Goal: Transaction & Acquisition: Purchase product/service

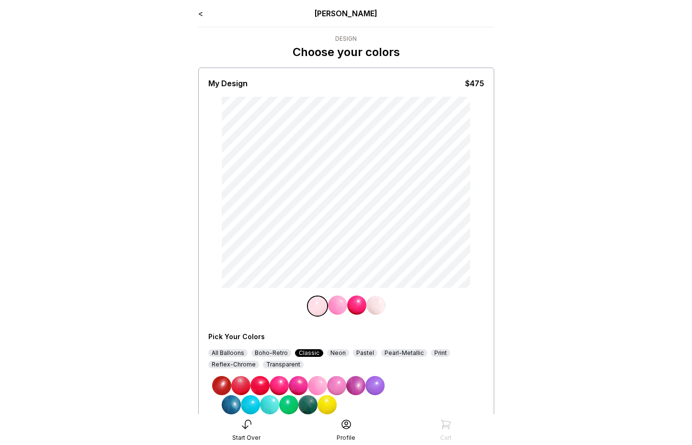
drag, startPoint x: 579, startPoint y: 129, endPoint x: 547, endPoint y: 173, distance: 54.4
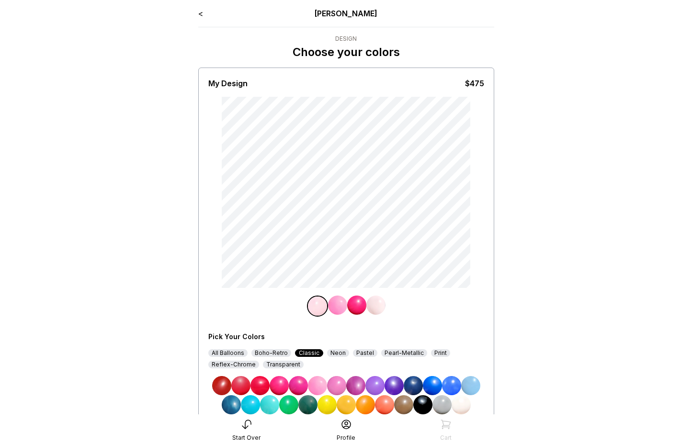
click at [580, 130] on main "< [PERSON_NAME] Design Choose your colors My Design $475 Pick Your Colors All B…" at bounding box center [346, 246] width 692 height 492
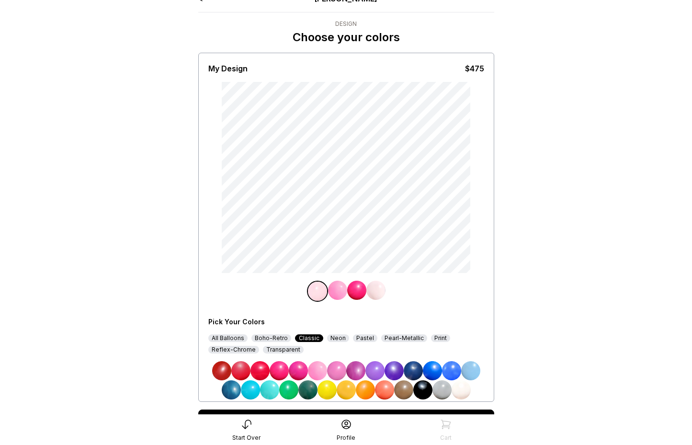
scroll to position [66, 0]
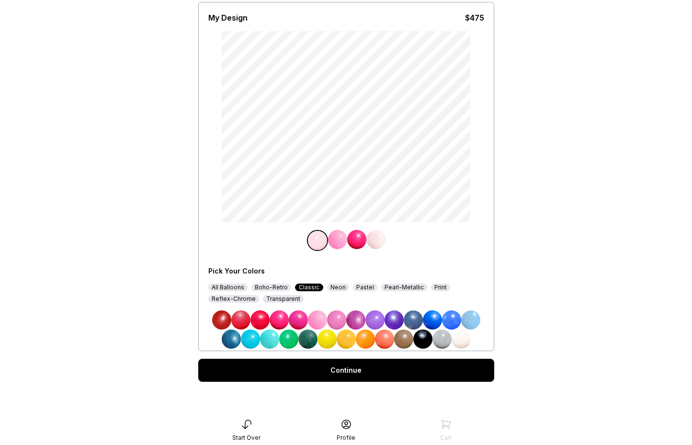
click at [418, 315] on img at bounding box center [413, 319] width 19 height 19
click at [361, 232] on img at bounding box center [356, 239] width 19 height 19
click at [452, 319] on img at bounding box center [451, 319] width 19 height 19
click at [377, 233] on img at bounding box center [375, 239] width 19 height 19
click at [435, 320] on img at bounding box center [432, 319] width 19 height 19
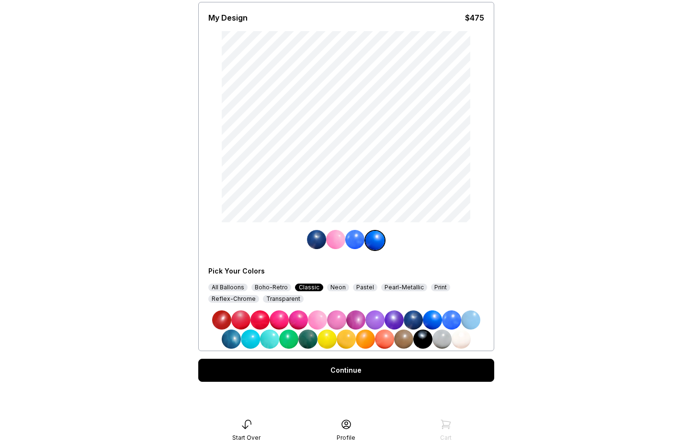
click at [332, 235] on img at bounding box center [335, 239] width 19 height 19
click at [353, 321] on img at bounding box center [355, 319] width 19 height 19
click at [364, 373] on div "Continue" at bounding box center [346, 370] width 296 height 23
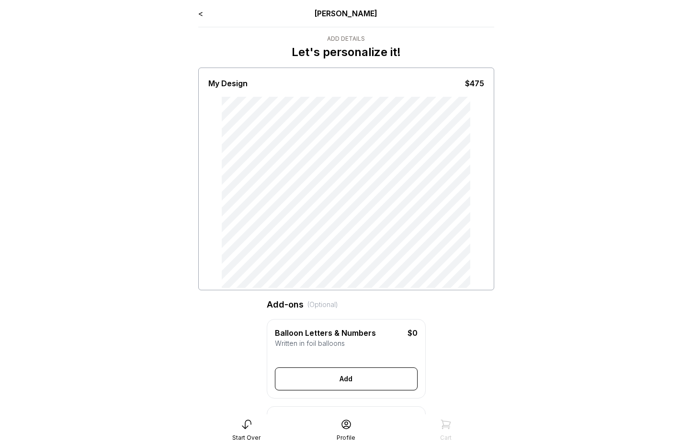
click at [201, 16] on link "<" at bounding box center [200, 14] width 5 height 10
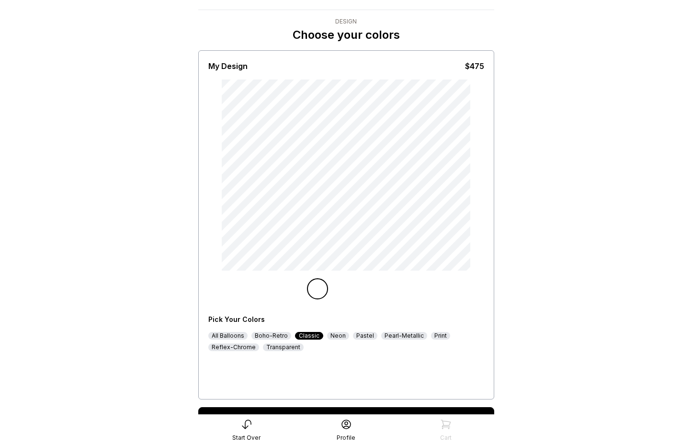
scroll to position [66, 0]
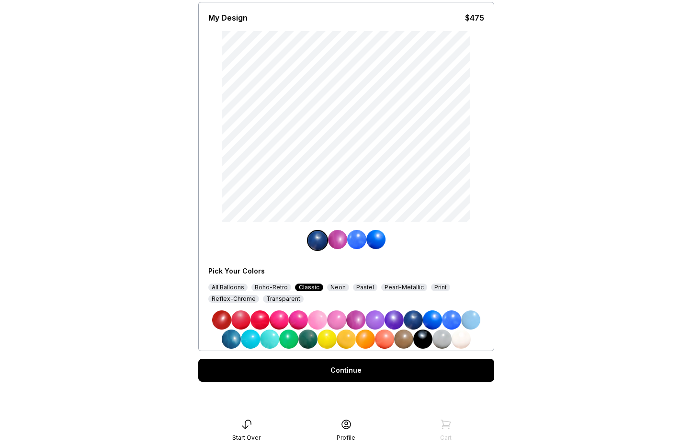
click at [395, 368] on div "Continue" at bounding box center [346, 370] width 296 height 23
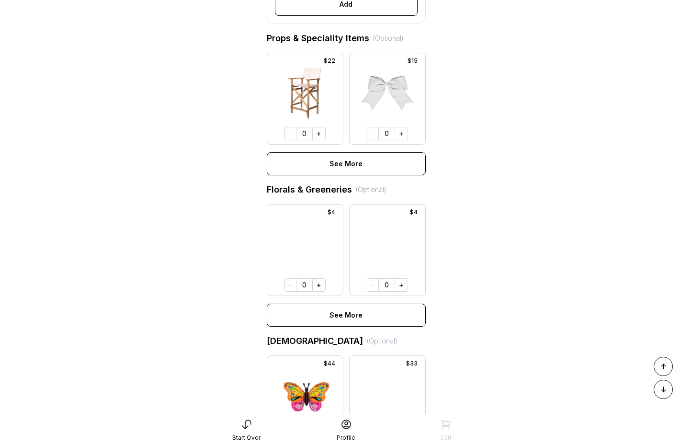
scroll to position [144, 0]
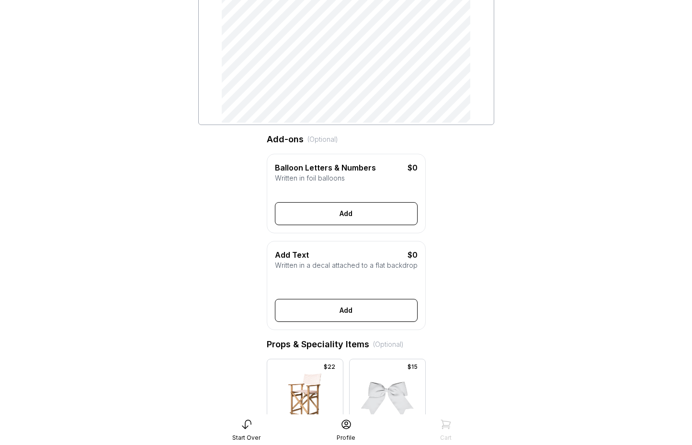
scroll to position [680, 0]
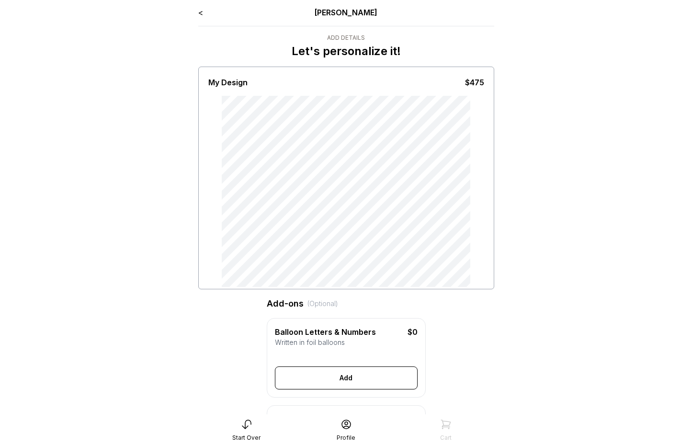
scroll to position [0, 0]
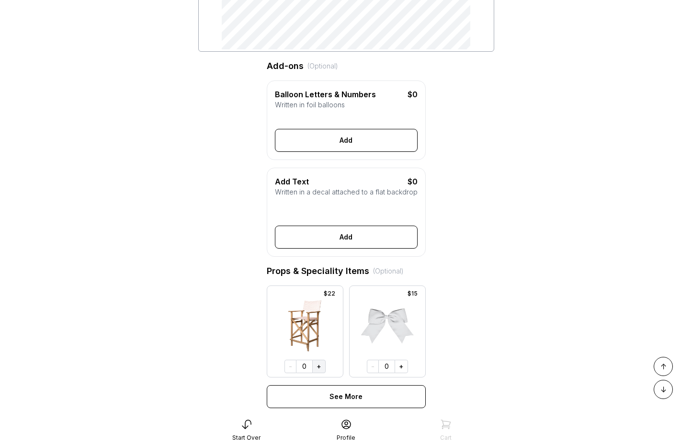
click at [313, 373] on button "+" at bounding box center [318, 366] width 13 height 13
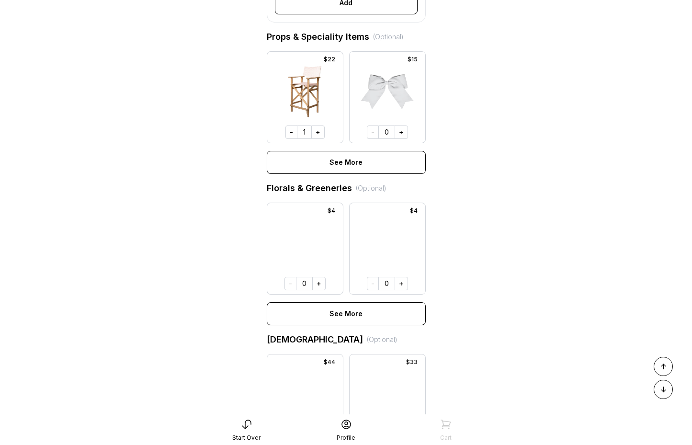
scroll to position [140, 0]
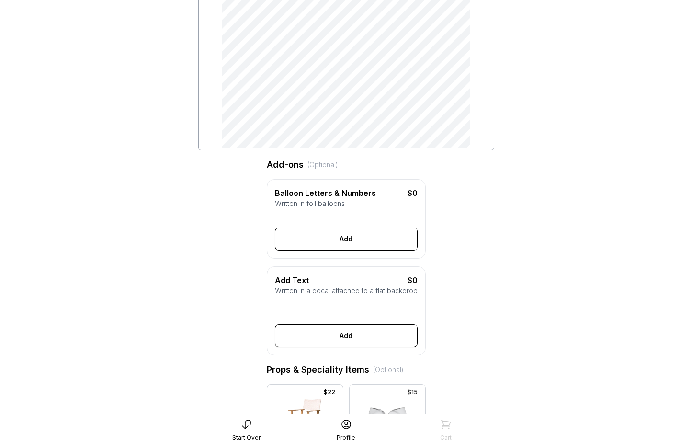
click at [319, 251] on button "Add" at bounding box center [346, 239] width 143 height 23
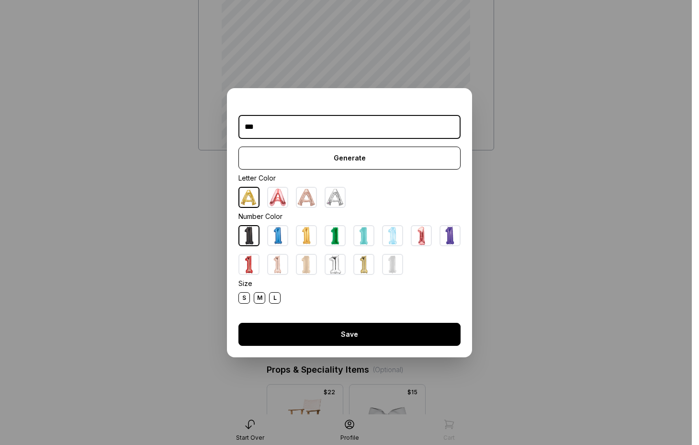
type input "***"
click at [349, 328] on button "Save" at bounding box center [350, 334] width 222 height 23
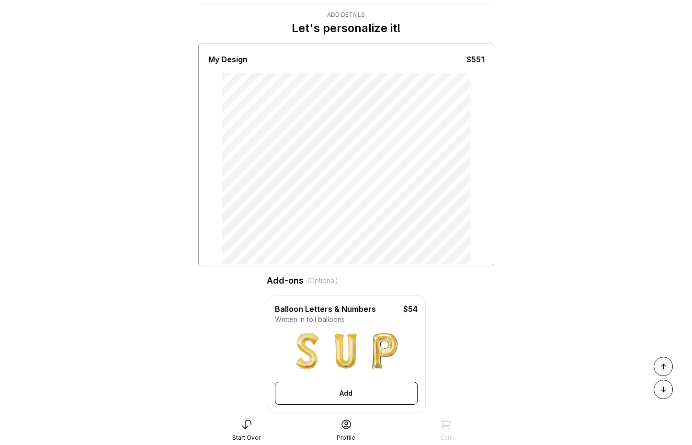
scroll to position [0, 0]
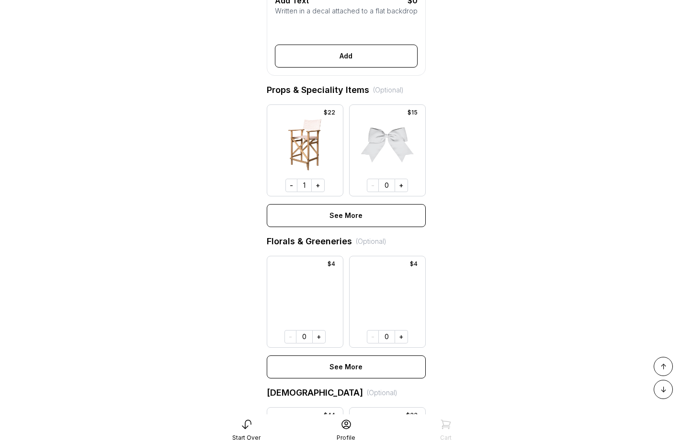
scroll to position [199, 0]
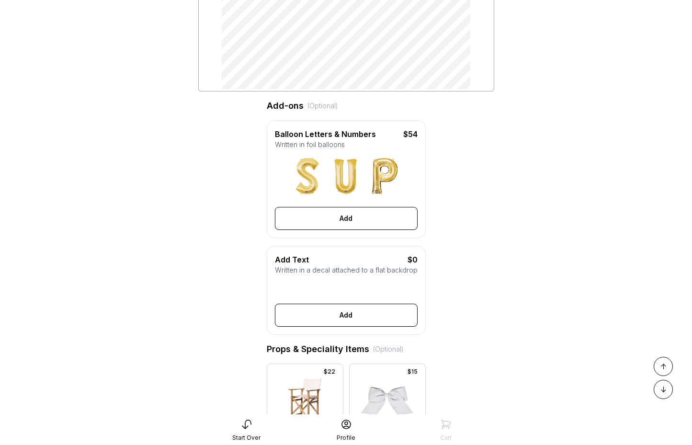
click at [346, 230] on button "Add" at bounding box center [346, 218] width 143 height 23
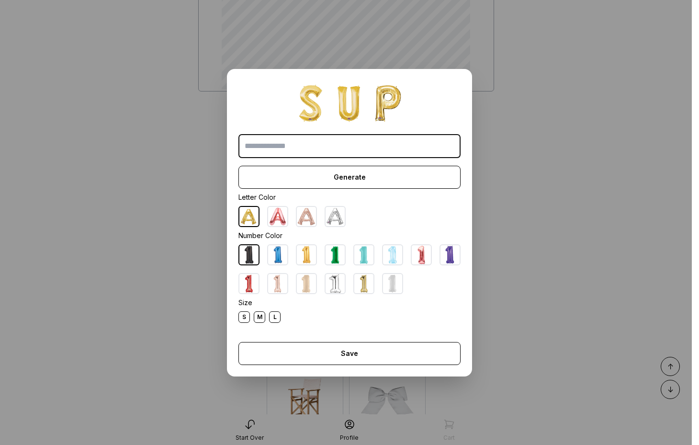
click at [270, 317] on div "L" at bounding box center [274, 316] width 11 height 11
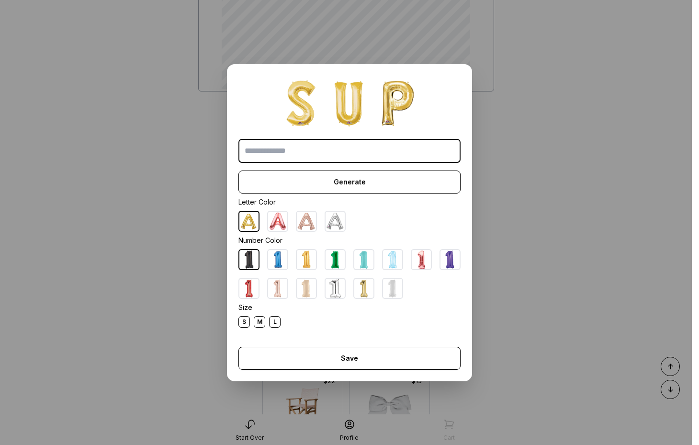
click at [302, 148] on input "text" at bounding box center [350, 151] width 222 height 24
type input "*"
type input "***"
click at [269, 322] on div "L" at bounding box center [274, 321] width 11 height 11
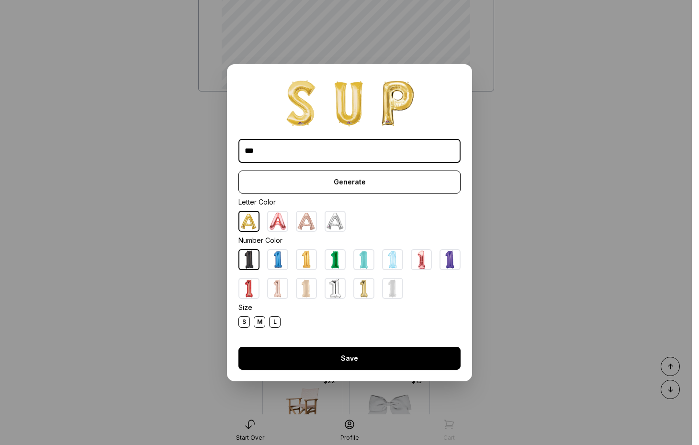
click at [298, 353] on button "Save" at bounding box center [350, 358] width 222 height 23
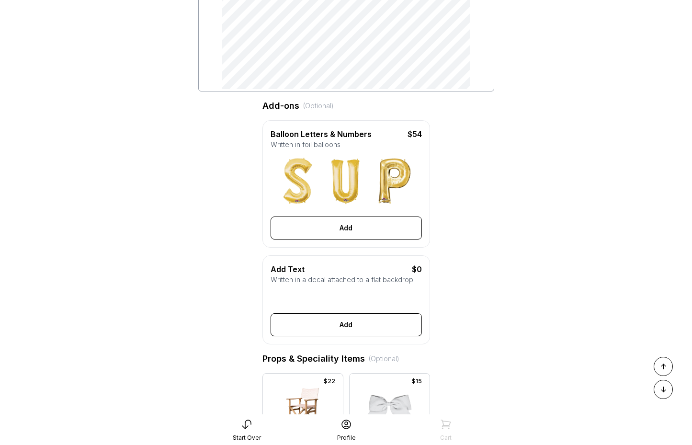
scroll to position [0, 0]
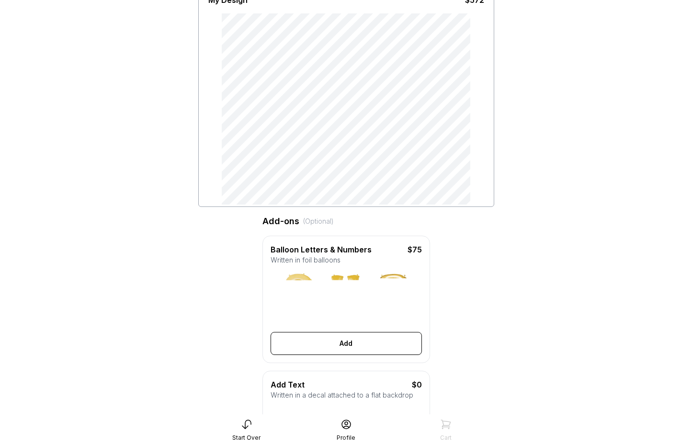
scroll to position [87, 0]
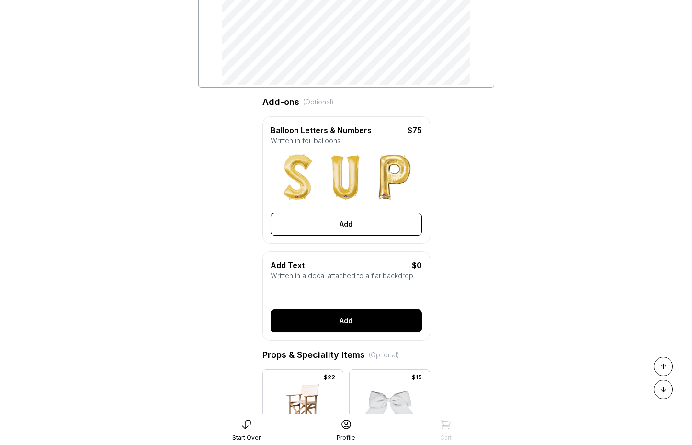
scroll to position [728, 0]
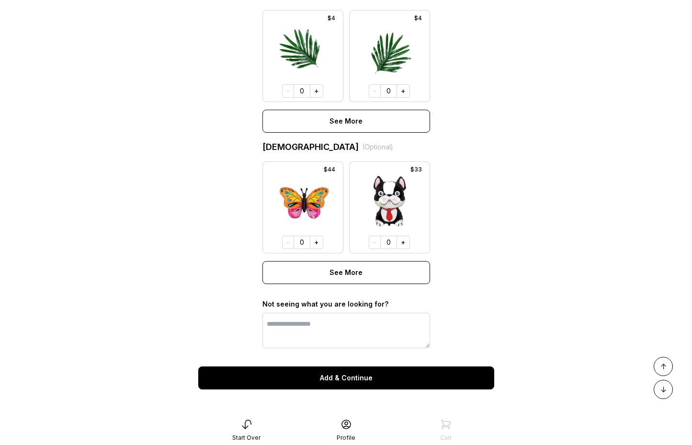
drag, startPoint x: 315, startPoint y: 243, endPoint x: 329, endPoint y: 242, distance: 13.9
click at [315, 243] on button "+" at bounding box center [316, 242] width 13 height 13
click at [410, 241] on div at bounding box center [390, 207] width 80 height 91
click at [408, 242] on button "+" at bounding box center [403, 242] width 13 height 13
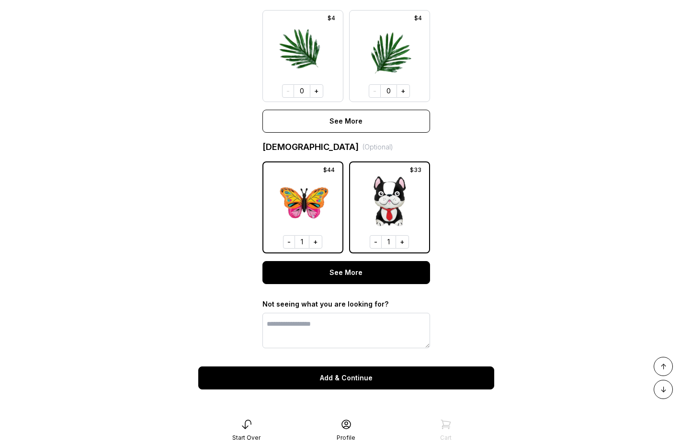
click at [387, 271] on button "See More" at bounding box center [347, 272] width 168 height 23
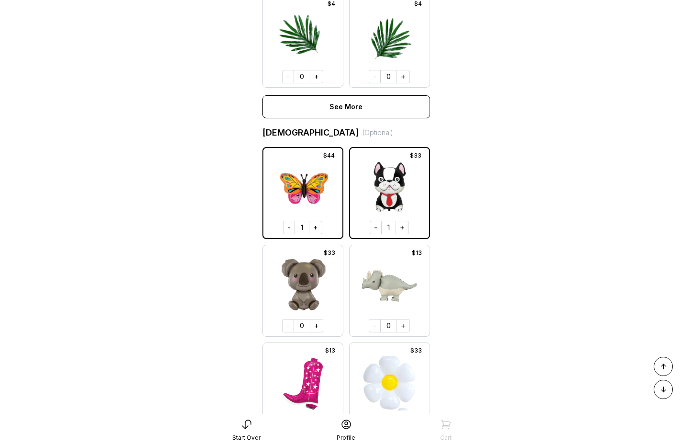
scroll to position [1061, 0]
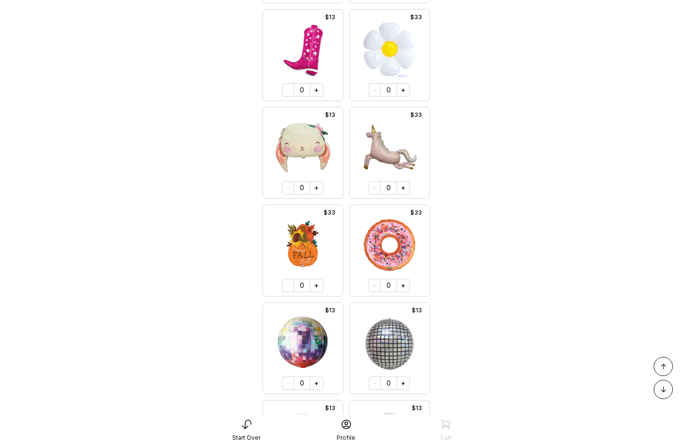
drag, startPoint x: 319, startPoint y: 200, endPoint x: 323, endPoint y: 198, distance: 5.0
click at [319, 195] on button "+" at bounding box center [316, 187] width 13 height 13
click at [407, 195] on button "+" at bounding box center [403, 187] width 13 height 13
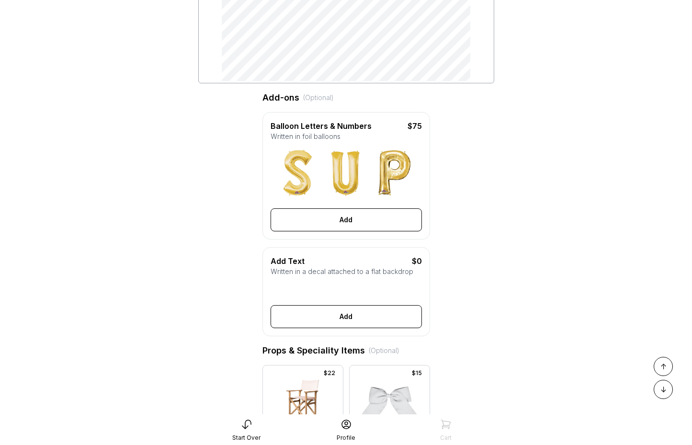
scroll to position [0, 0]
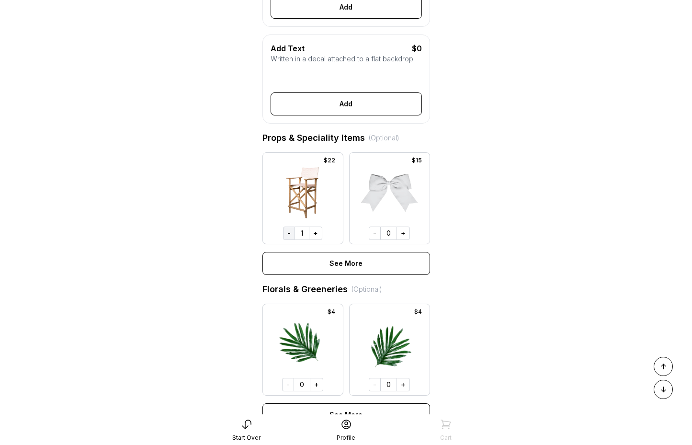
click at [291, 240] on button "-" at bounding box center [289, 233] width 12 height 13
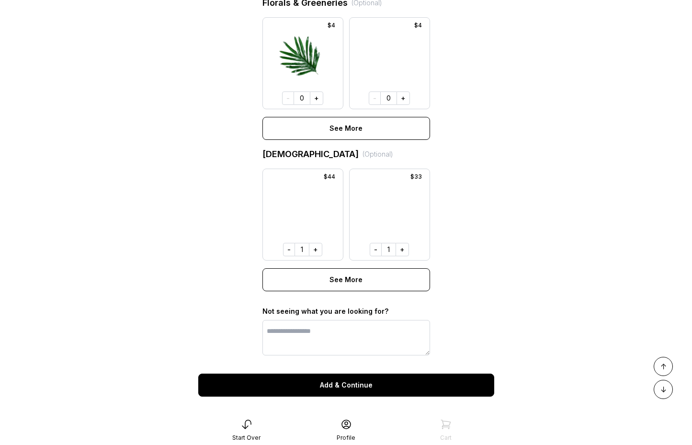
scroll to position [728, 0]
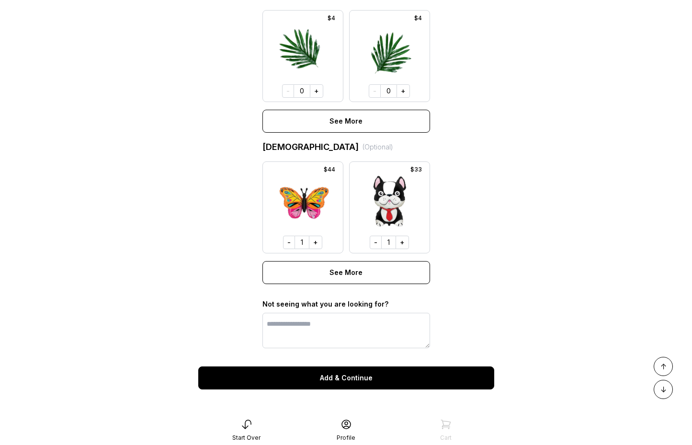
click at [293, 242] on button "-" at bounding box center [289, 242] width 12 height 13
drag, startPoint x: 369, startPoint y: 241, endPoint x: 376, endPoint y: 242, distance: 6.3
click at [370, 241] on button "-" at bounding box center [376, 242] width 12 height 13
click at [374, 381] on button "Add & Continue" at bounding box center [346, 377] width 296 height 23
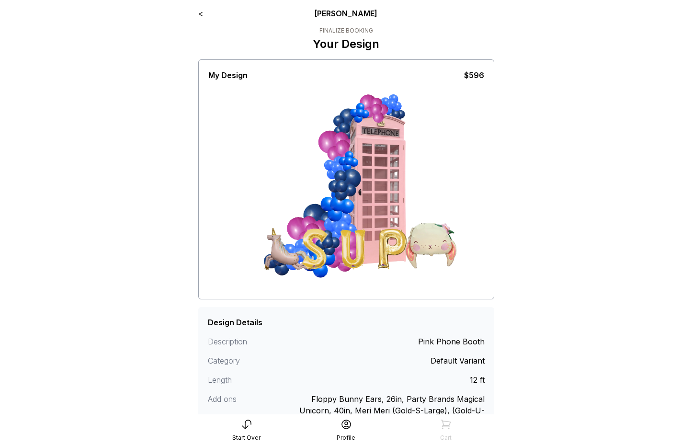
click at [195, 12] on div "< [PERSON_NAME] Finalize Booking Your Design My Design $596 Design Details Desc…" at bounding box center [346, 262] width 311 height 524
click at [198, 15] on link "<" at bounding box center [200, 14] width 5 height 10
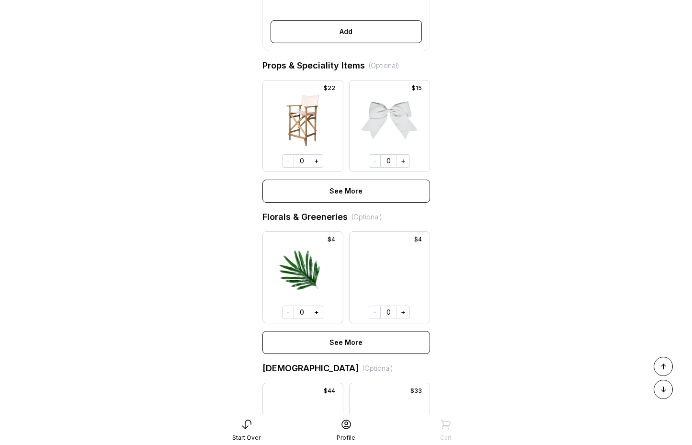
scroll to position [728, 0]
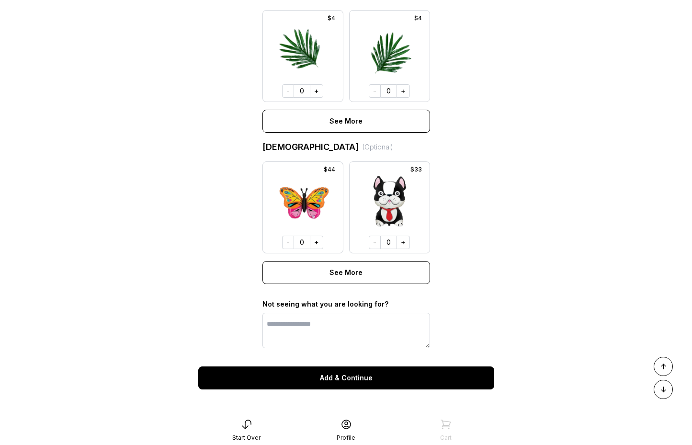
click at [348, 267] on button "See More" at bounding box center [347, 272] width 168 height 23
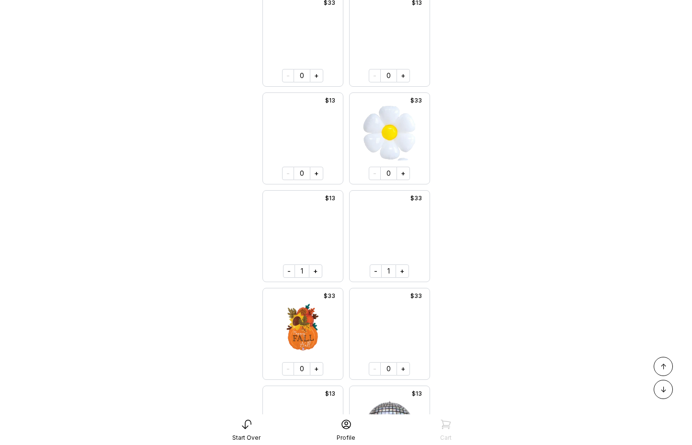
scroll to position [978, 0]
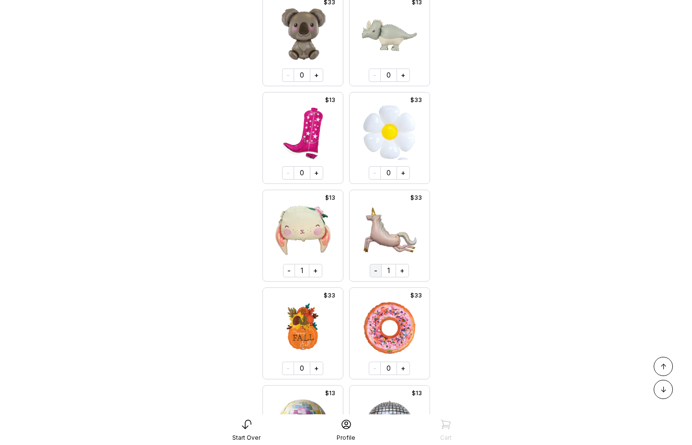
click at [371, 277] on button "-" at bounding box center [376, 270] width 12 height 13
drag, startPoint x: 291, startPoint y: 287, endPoint x: 298, endPoint y: 281, distance: 8.8
click at [291, 277] on button "-" at bounding box center [289, 270] width 12 height 13
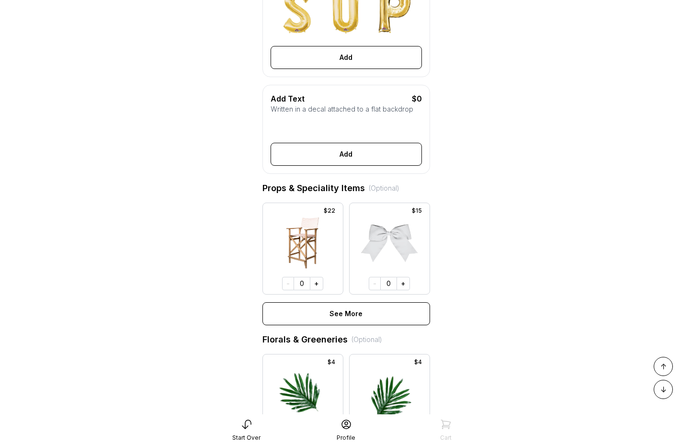
scroll to position [247, 0]
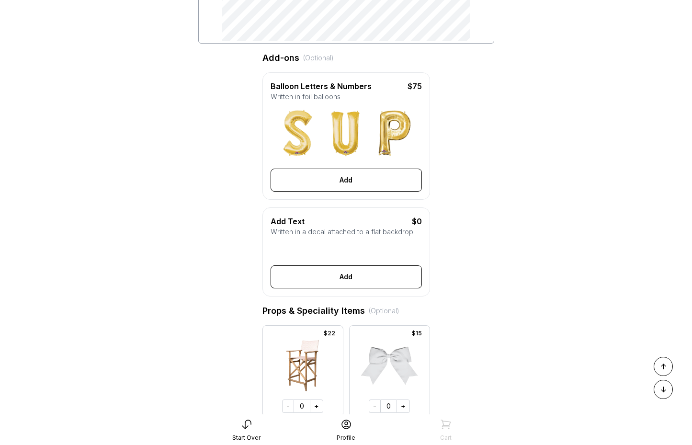
click at [332, 280] on button "Add" at bounding box center [346, 276] width 151 height 23
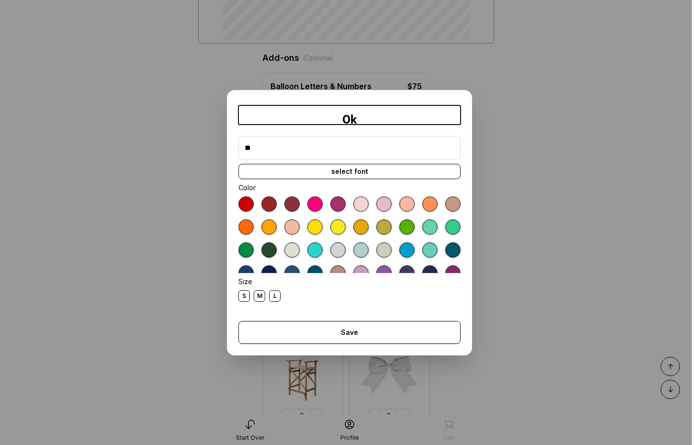
type input "**"
click at [347, 172] on div "select font" at bounding box center [350, 171] width 222 height 15
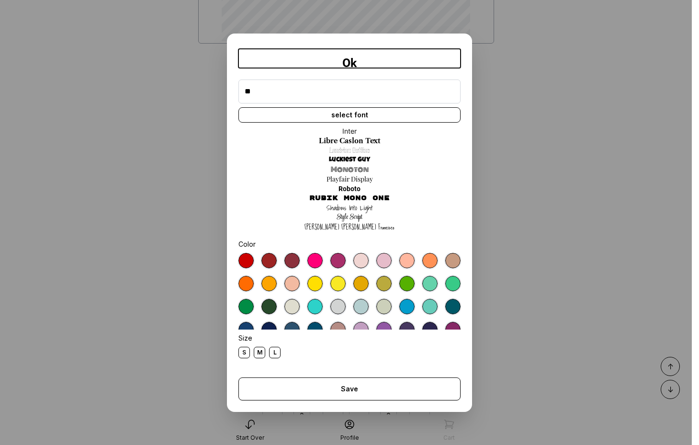
click at [346, 198] on link "Rubik Mono One" at bounding box center [349, 199] width 80 height 10
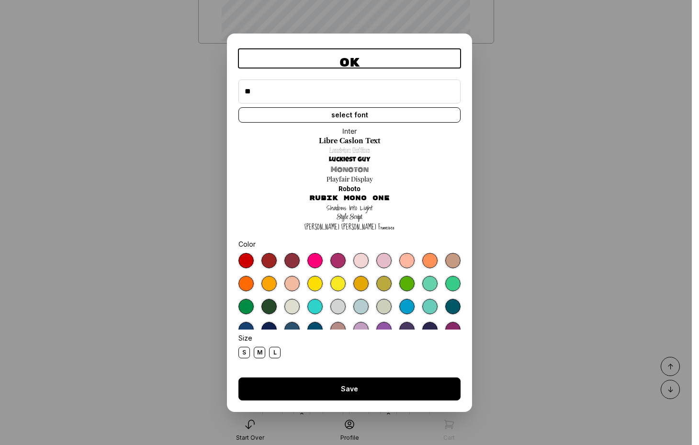
click at [355, 390] on button "Save" at bounding box center [350, 389] width 222 height 23
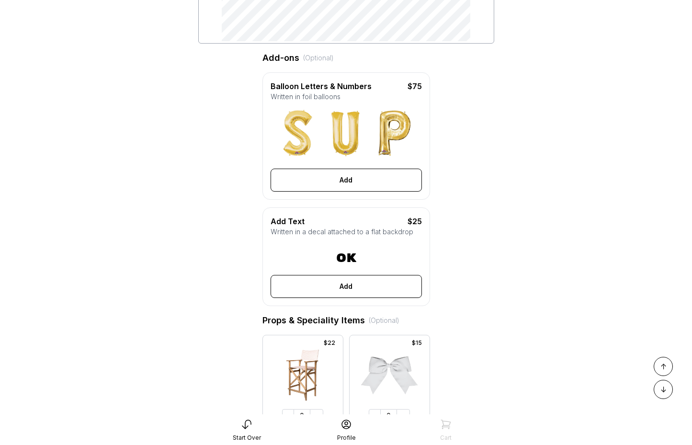
scroll to position [0, 0]
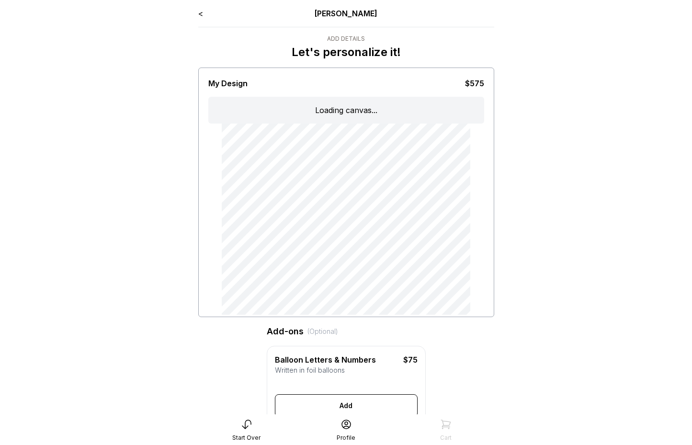
type input "**"
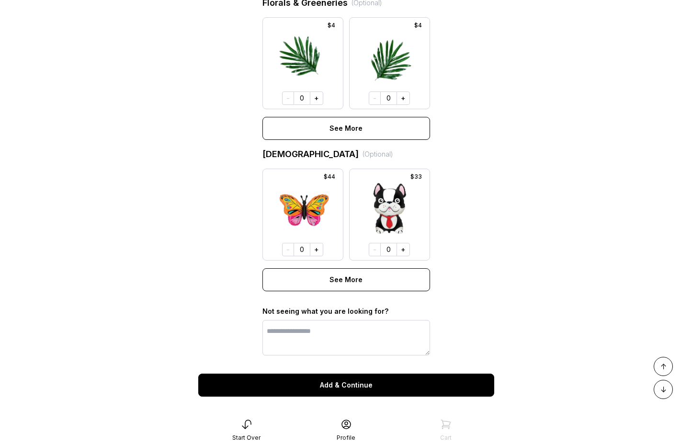
scroll to position [737, 0]
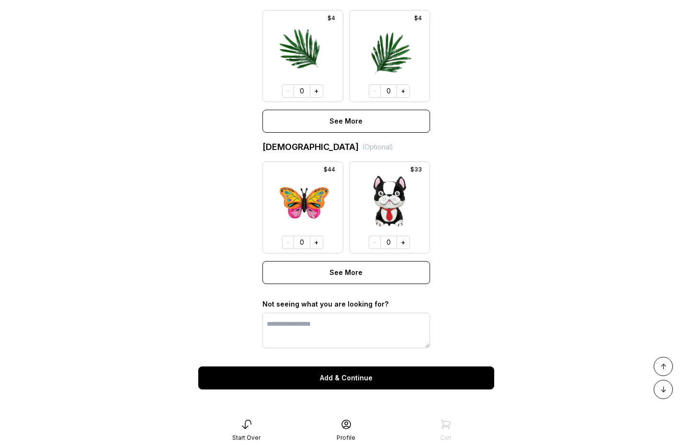
click at [390, 380] on button "Add & Continue" at bounding box center [346, 377] width 296 height 23
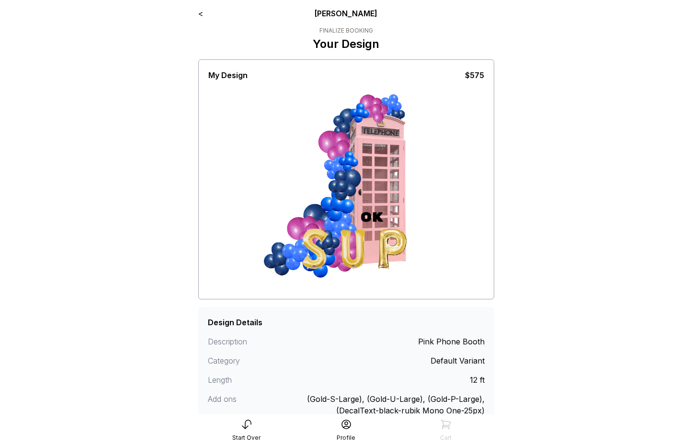
click at [198, 17] on link "<" at bounding box center [200, 14] width 5 height 10
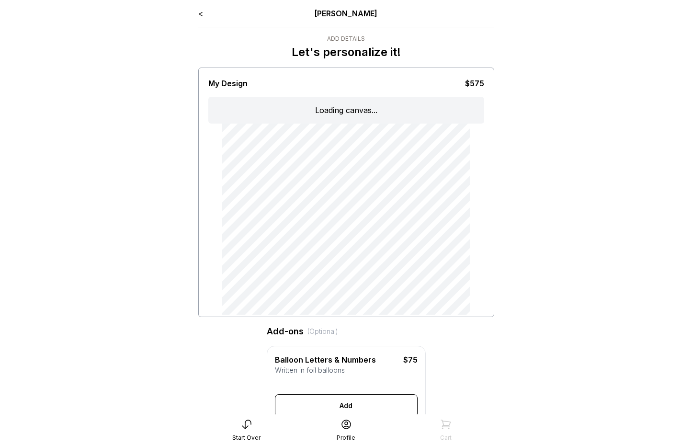
type input "**"
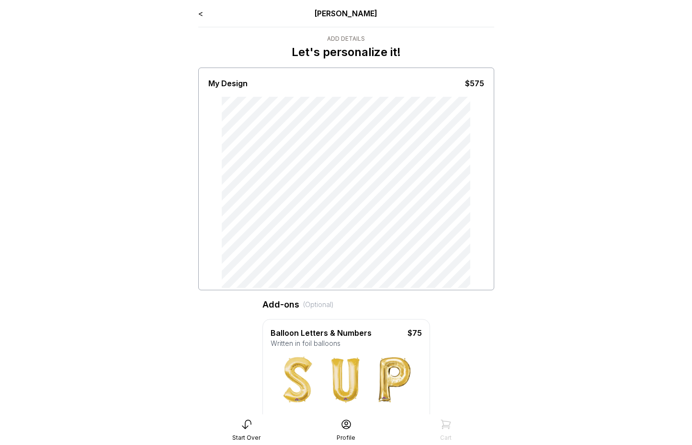
drag, startPoint x: 198, startPoint y: 13, endPoint x: 200, endPoint y: 17, distance: 4.9
click at [198, 13] on link "<" at bounding box center [200, 14] width 5 height 10
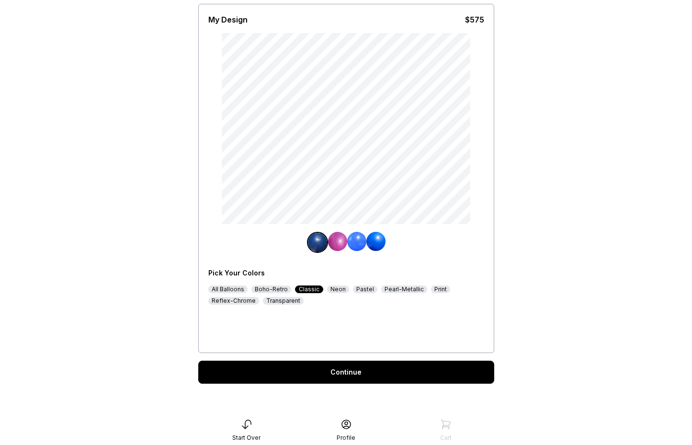
scroll to position [66, 0]
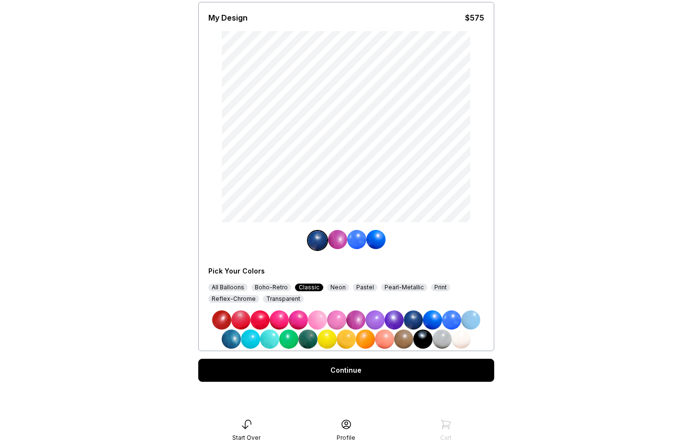
click at [386, 341] on img at bounding box center [384, 339] width 19 height 19
click at [385, 378] on div "Continue" at bounding box center [346, 370] width 296 height 23
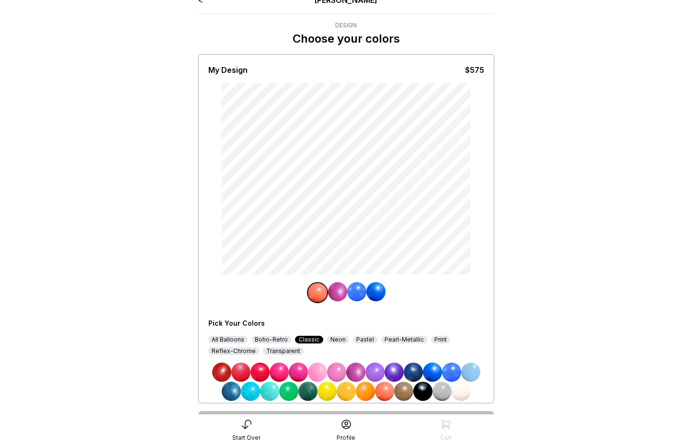
scroll to position [0, 0]
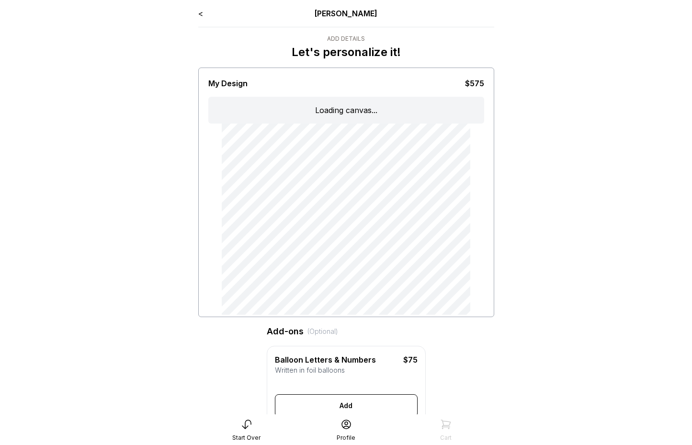
type input "**"
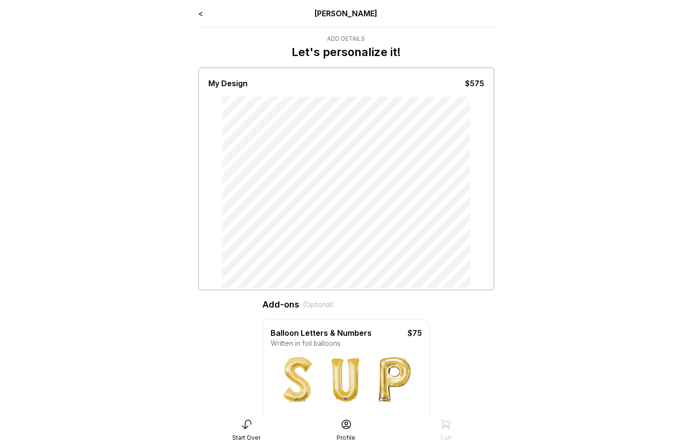
click at [202, 17] on link "<" at bounding box center [200, 14] width 5 height 10
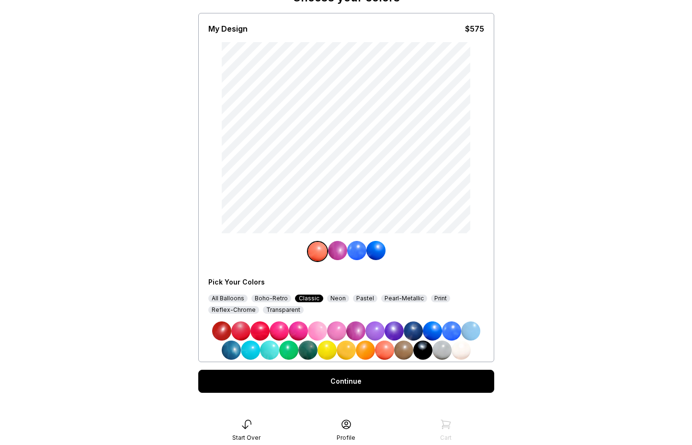
scroll to position [66, 0]
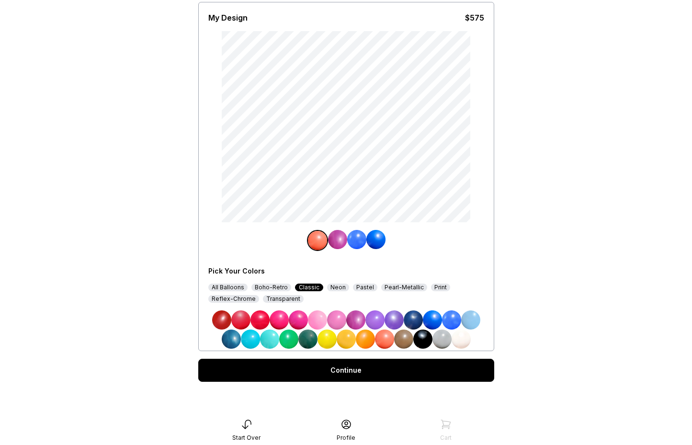
click at [398, 320] on img at bounding box center [394, 319] width 19 height 19
click at [376, 380] on div "Continue" at bounding box center [346, 370] width 296 height 23
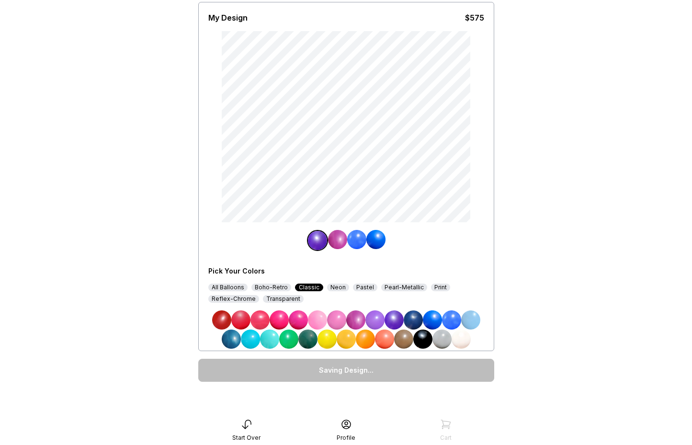
click at [251, 320] on img at bounding box center [260, 319] width 19 height 19
click at [370, 237] on img at bounding box center [375, 239] width 19 height 19
click at [358, 322] on img at bounding box center [355, 319] width 19 height 19
click at [388, 340] on img at bounding box center [384, 339] width 19 height 19
drag, startPoint x: 323, startPoint y: 355, endPoint x: 327, endPoint y: 363, distance: 8.6
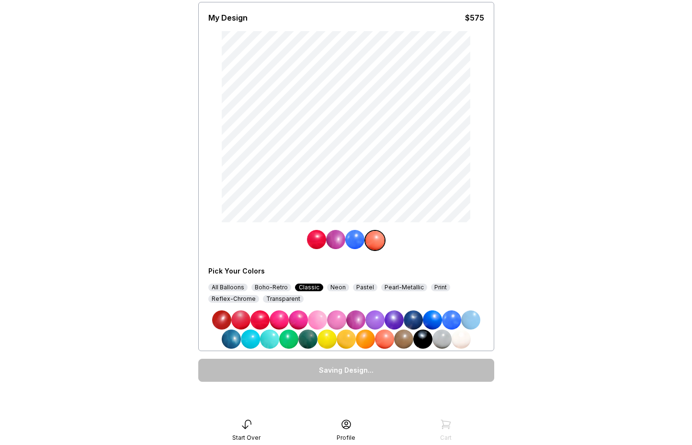
click at [324, 356] on div "Saving Design..." at bounding box center [346, 370] width 296 height 38
click at [328, 367] on div "Saving Design..." at bounding box center [346, 370] width 296 height 38
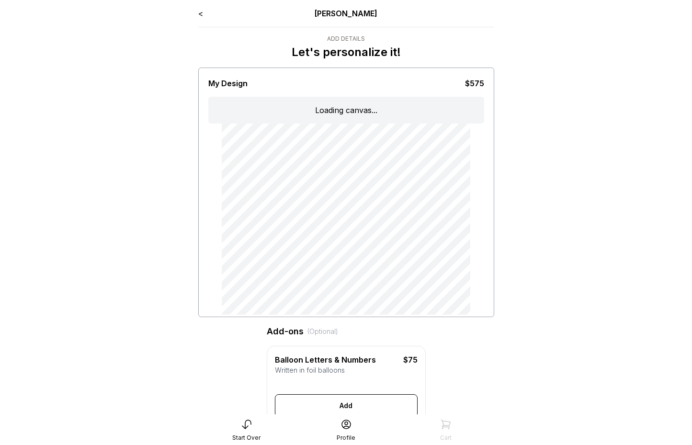
type input "**"
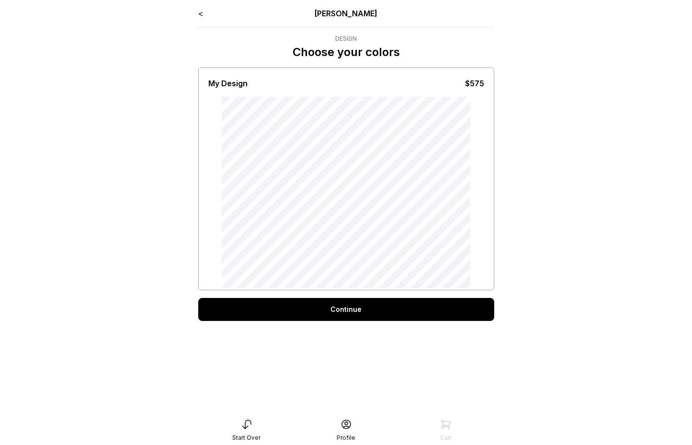
scroll to position [19, 0]
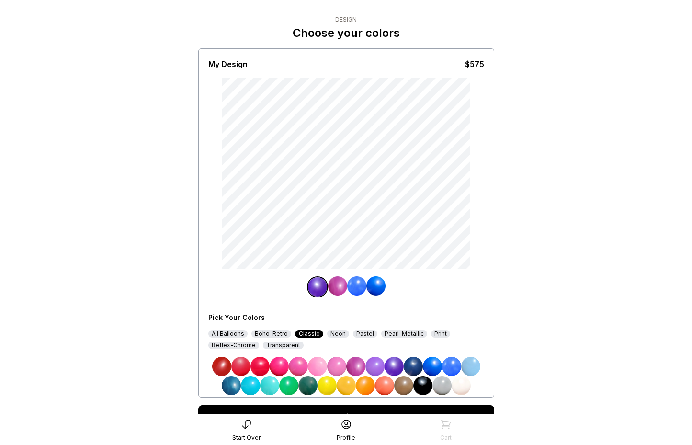
drag, startPoint x: 283, startPoint y: 366, endPoint x: 290, endPoint y: 358, distance: 10.9
click at [283, 366] on img at bounding box center [279, 366] width 19 height 19
click at [375, 283] on img at bounding box center [375, 285] width 19 height 19
click at [391, 387] on img at bounding box center [384, 385] width 19 height 19
click at [383, 408] on div "Continue" at bounding box center [346, 416] width 296 height 23
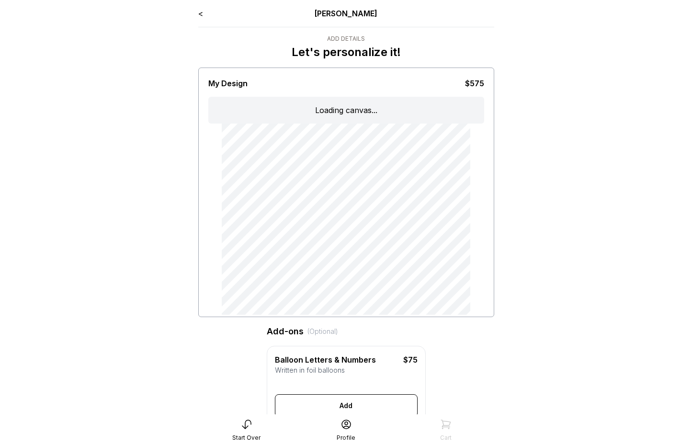
type input "**"
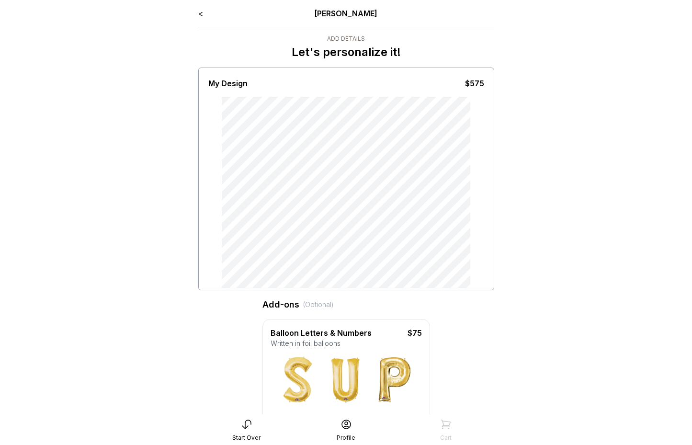
click at [198, 11] on link "<" at bounding box center [200, 14] width 5 height 10
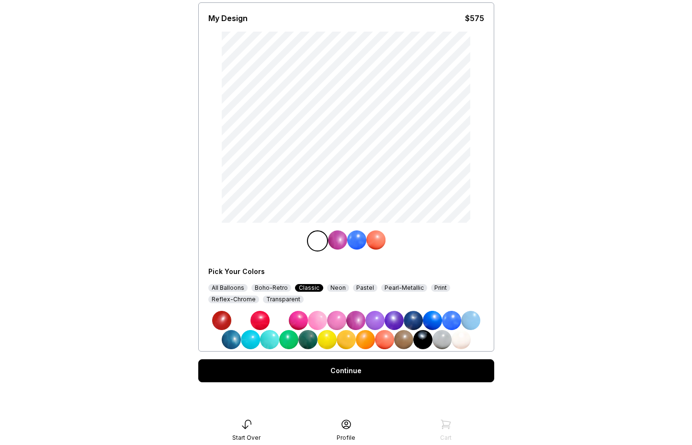
scroll to position [66, 0]
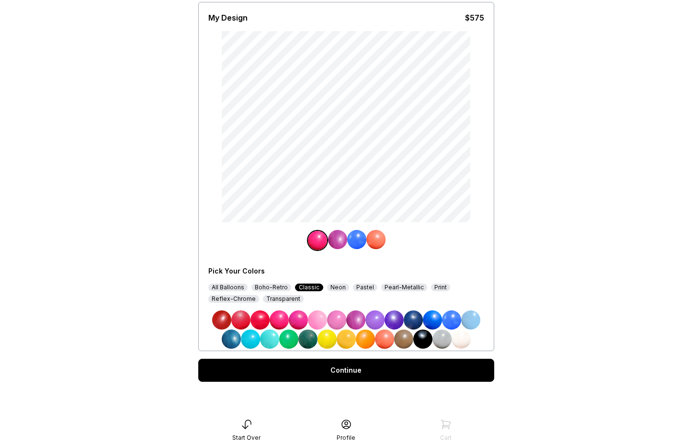
click at [320, 374] on div "Continue" at bounding box center [346, 370] width 296 height 23
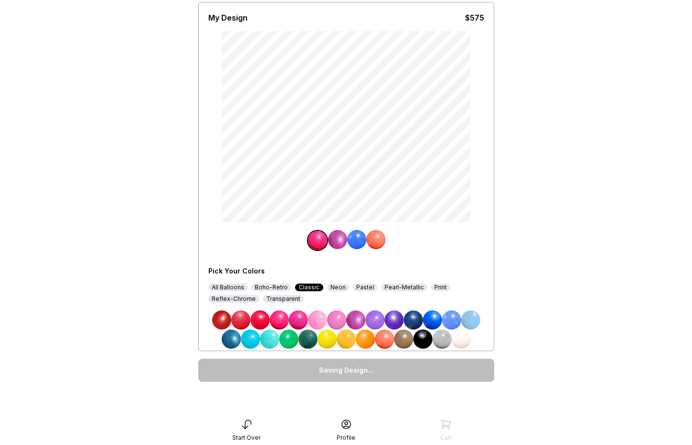
click at [454, 318] on img at bounding box center [451, 319] width 19 height 19
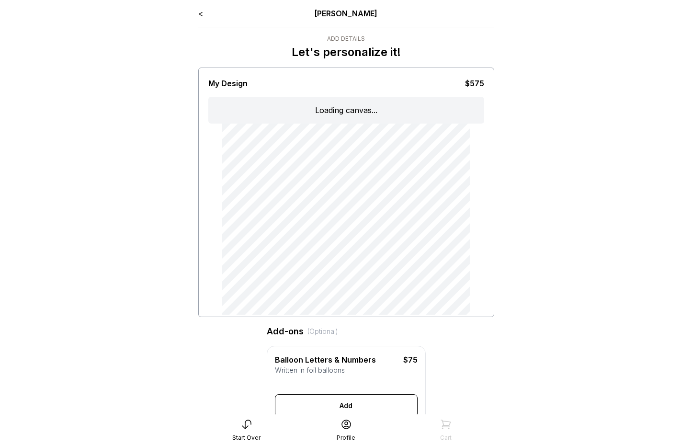
type input "**"
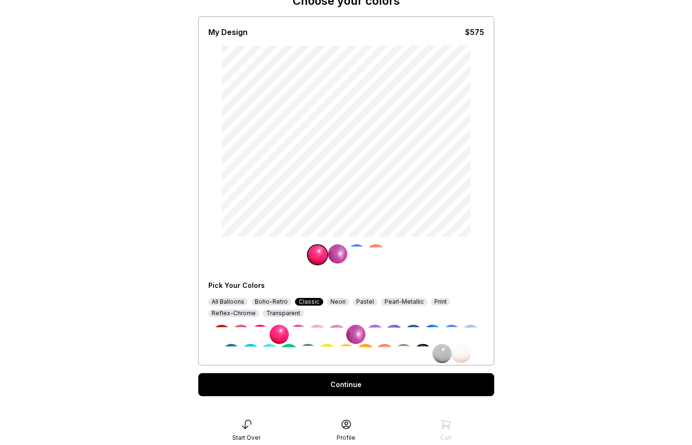
scroll to position [66, 0]
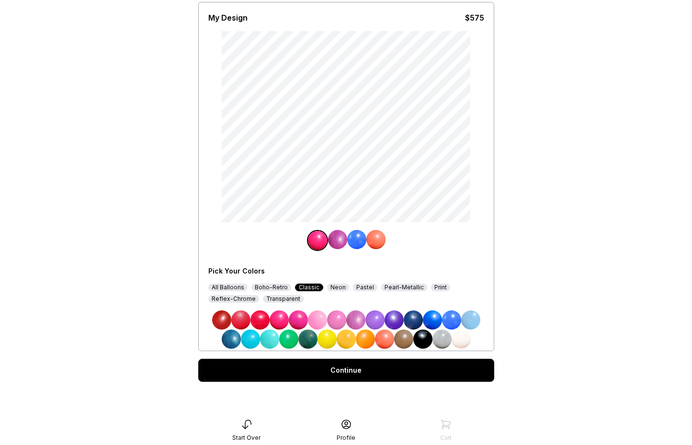
click at [362, 325] on img at bounding box center [355, 319] width 19 height 19
drag, startPoint x: 340, startPoint y: 241, endPoint x: 354, endPoint y: 260, distance: 23.2
click at [340, 241] on img at bounding box center [337, 239] width 19 height 19
click at [381, 319] on img at bounding box center [375, 319] width 19 height 19
click at [352, 237] on img at bounding box center [356, 239] width 19 height 19
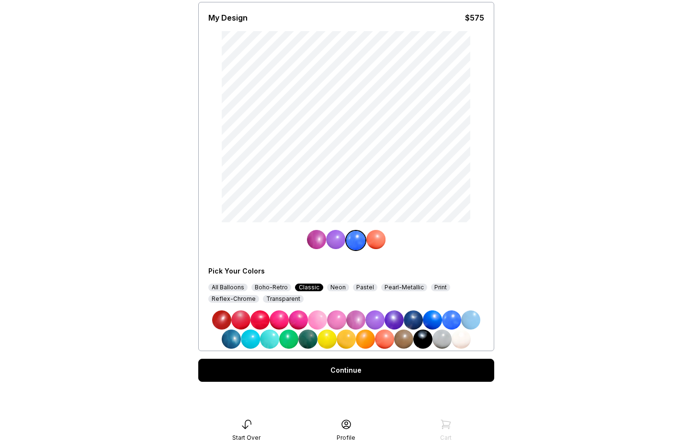
click at [359, 323] on img at bounding box center [355, 319] width 19 height 19
click at [356, 320] on img at bounding box center [355, 319] width 19 height 19
click at [340, 241] on img at bounding box center [335, 239] width 19 height 19
click at [359, 320] on img at bounding box center [355, 319] width 19 height 19
click at [378, 240] on img at bounding box center [375, 239] width 19 height 19
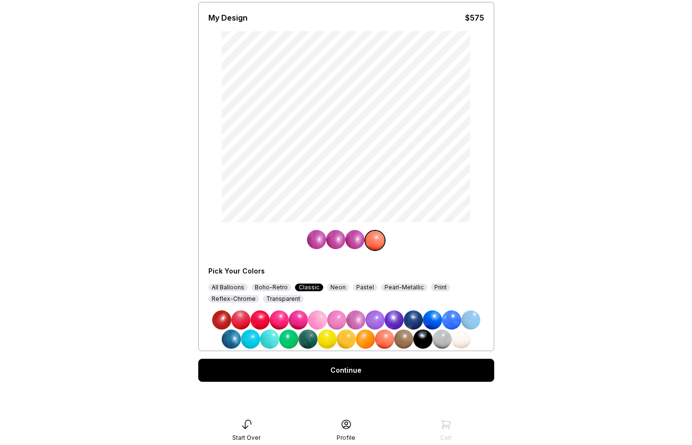
click at [359, 323] on img at bounding box center [355, 319] width 19 height 19
click at [366, 372] on div "Continue" at bounding box center [346, 370] width 296 height 23
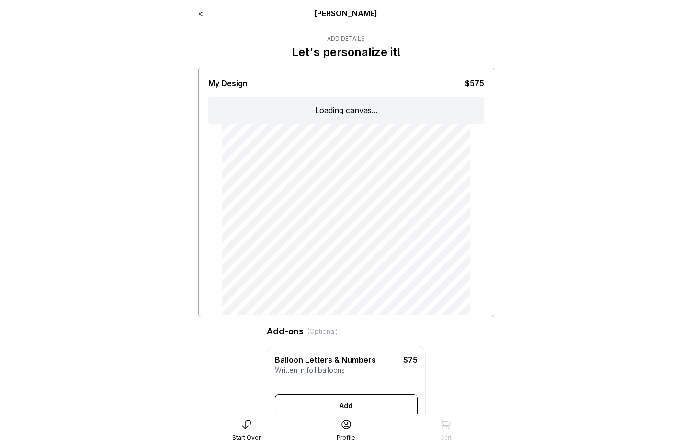
type input "**"
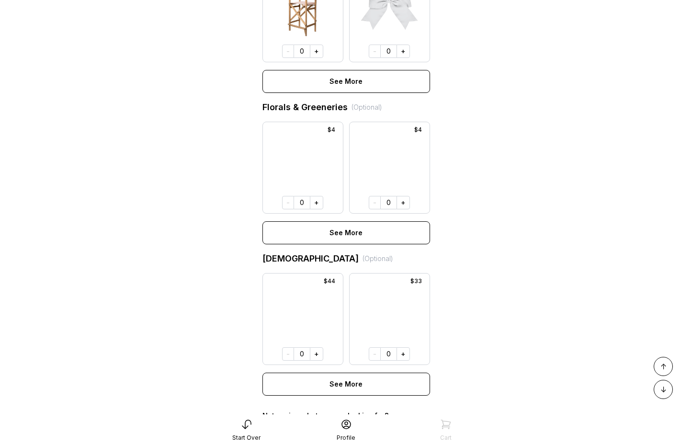
scroll to position [265, 0]
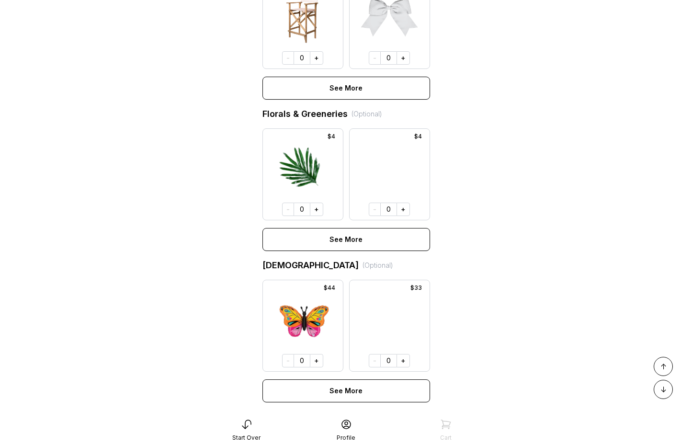
scroll to position [607, 0]
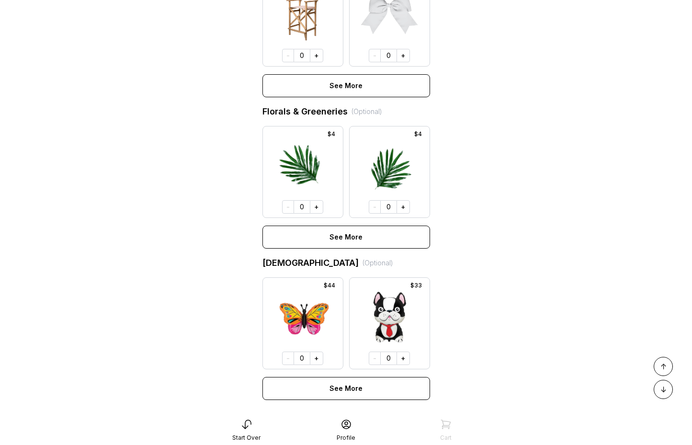
click at [396, 214] on div "0" at bounding box center [389, 206] width 16 height 13
click at [400, 214] on button "+" at bounding box center [403, 206] width 13 height 13
click at [314, 214] on button "+" at bounding box center [316, 206] width 13 height 13
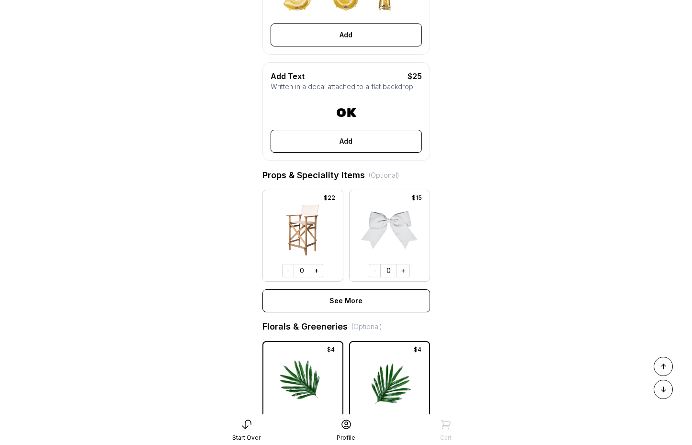
scroll to position [0, 0]
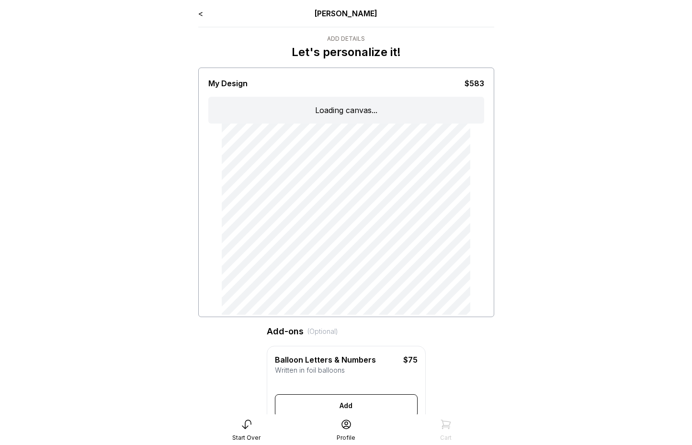
type input "**"
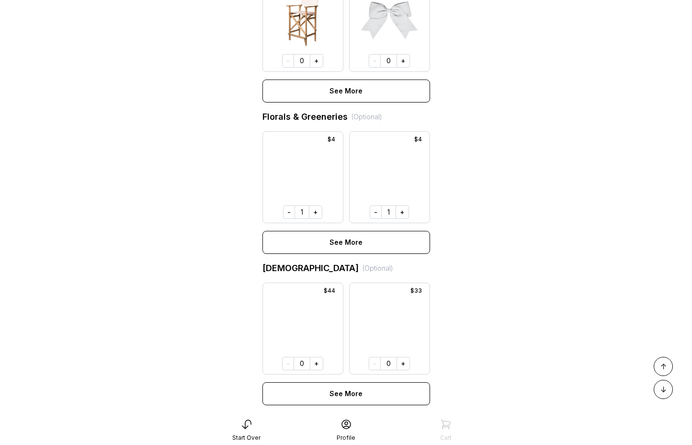
scroll to position [631, 0]
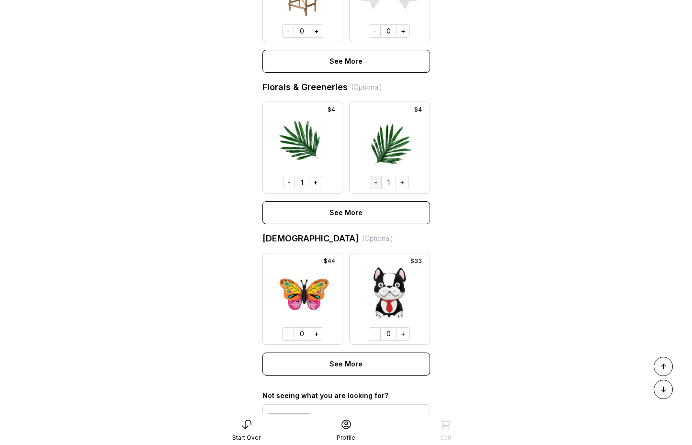
click at [379, 189] on button "-" at bounding box center [376, 182] width 12 height 13
click at [286, 189] on button "-" at bounding box center [289, 182] width 12 height 13
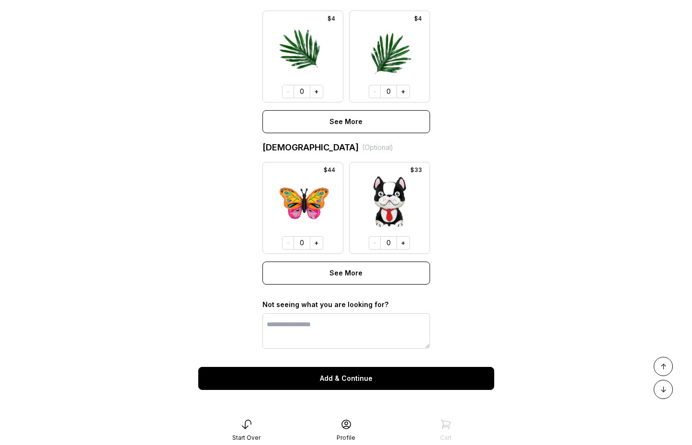
scroll to position [737, 0]
click at [368, 381] on button "Add & Continue" at bounding box center [346, 377] width 296 height 23
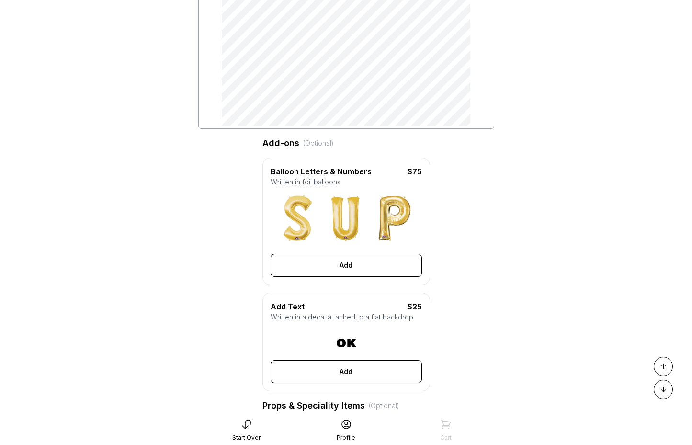
scroll to position [0, 0]
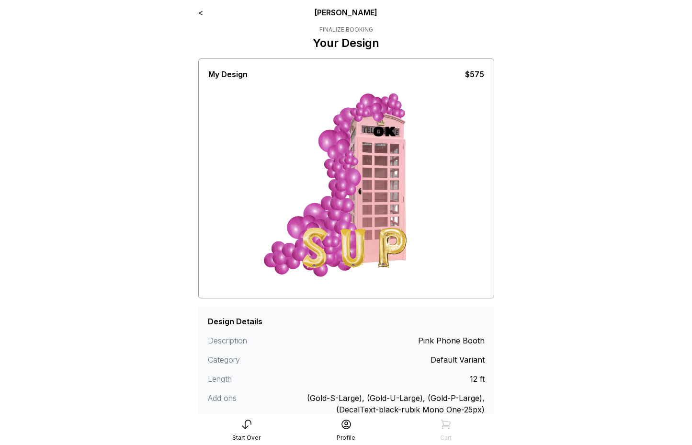
scroll to position [2, 0]
click at [195, 13] on div "< [PERSON_NAME] Finalize Booking Your Design My Design $575 Design Details Desc…" at bounding box center [346, 254] width 311 height 512
click at [198, 12] on link "<" at bounding box center [200, 12] width 5 height 10
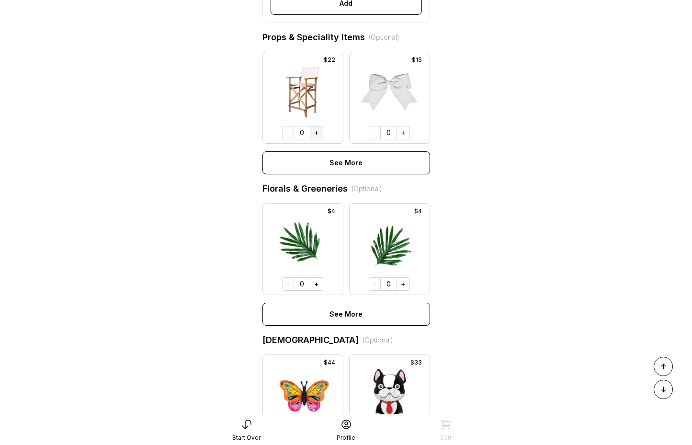
click at [314, 139] on button "+" at bounding box center [316, 132] width 13 height 13
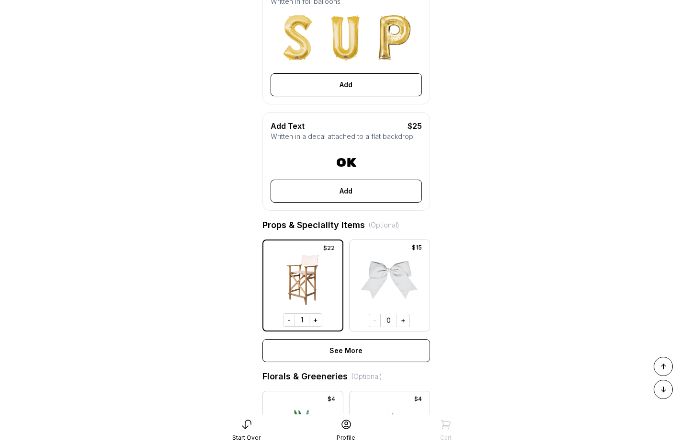
scroll to position [37, 0]
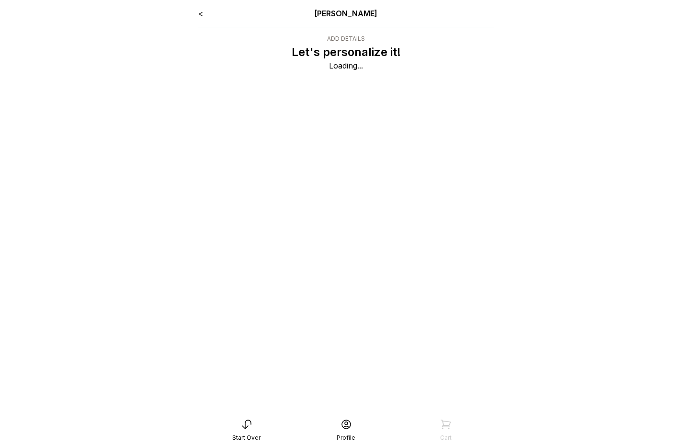
scroll to position [37, 0]
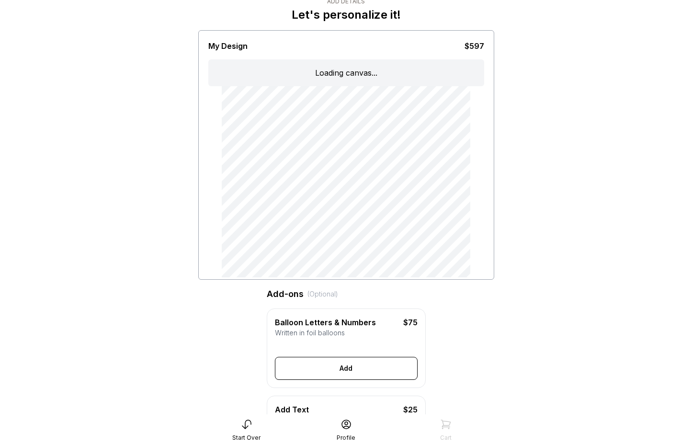
type input "**"
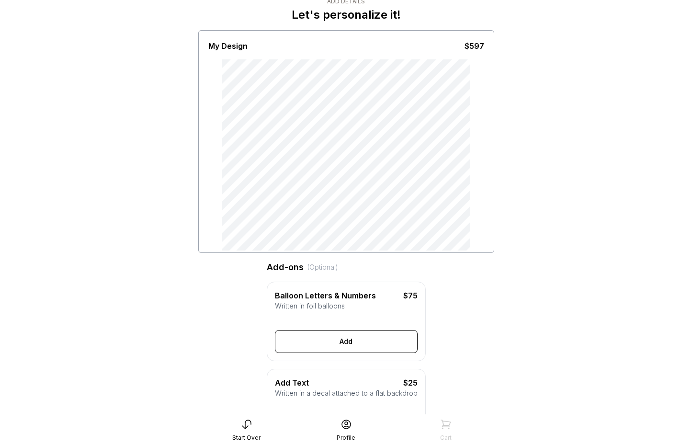
type input "**"
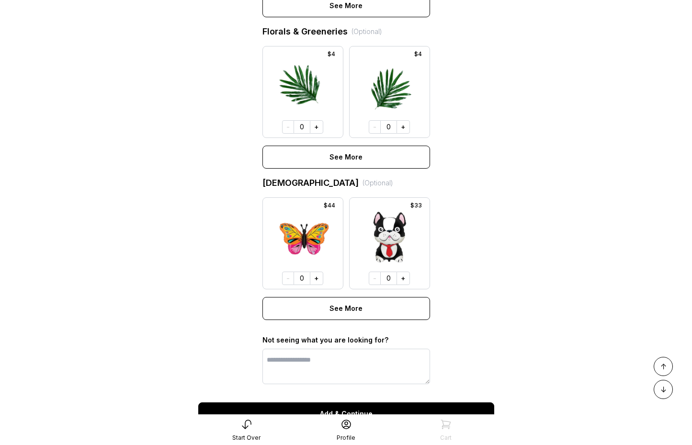
scroll to position [737, 0]
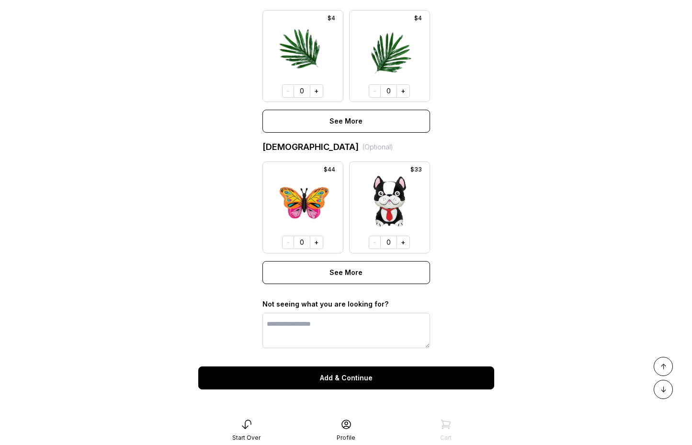
click at [373, 385] on button "Add & Continue" at bounding box center [346, 377] width 296 height 23
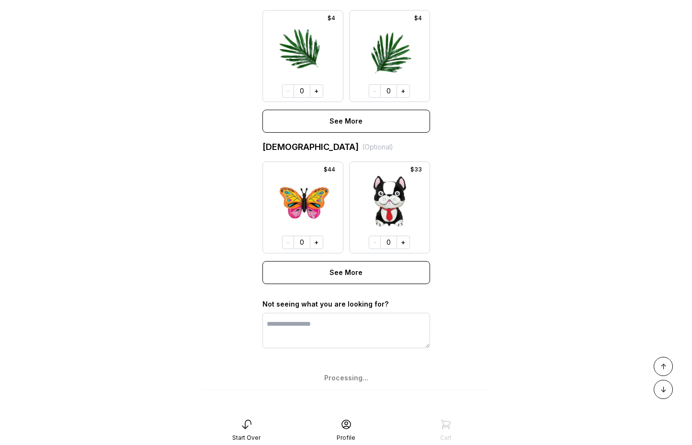
scroll to position [725, 0]
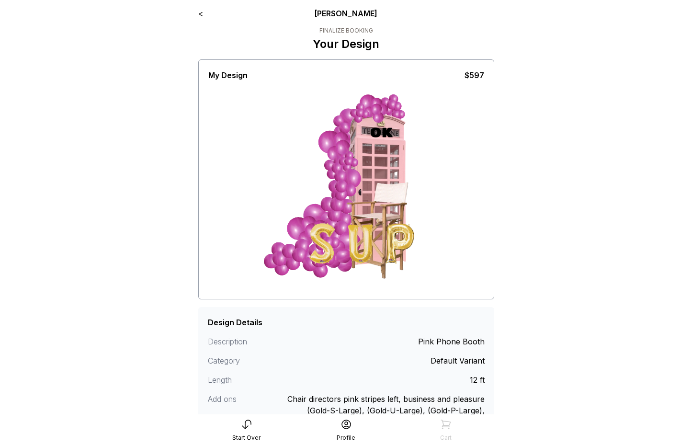
click at [211, 12] on div "< [PERSON_NAME]" at bounding box center [346, 13] width 296 height 11
click at [206, 12] on div "< [PERSON_NAME]" at bounding box center [346, 13] width 296 height 11
click at [206, 17] on div "< [PERSON_NAME]" at bounding box center [346, 13] width 296 height 11
click at [199, 16] on link "<" at bounding box center [200, 14] width 5 height 10
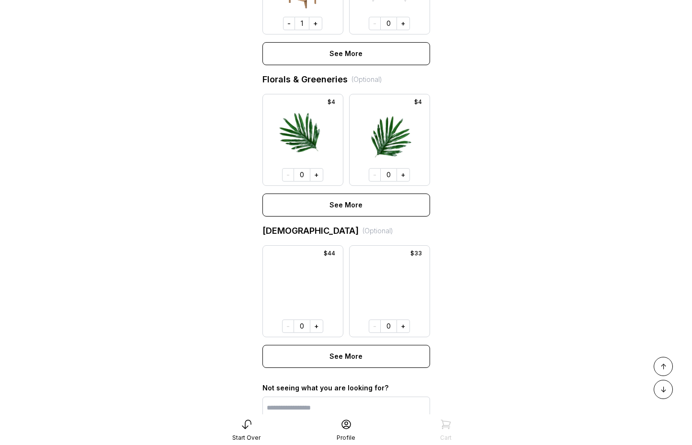
scroll to position [737, 0]
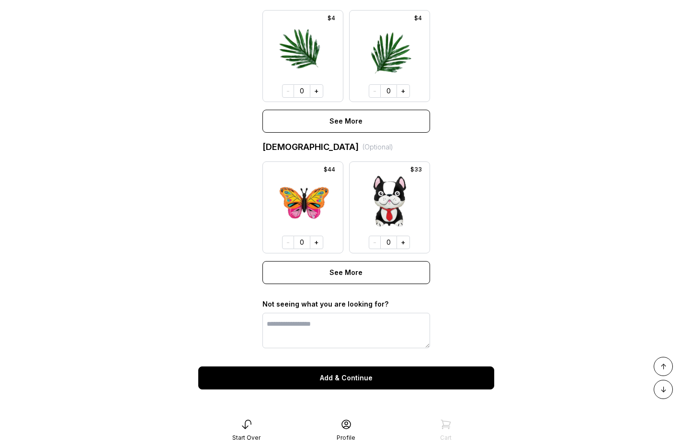
click at [358, 373] on button "Add & Continue" at bounding box center [346, 377] width 296 height 23
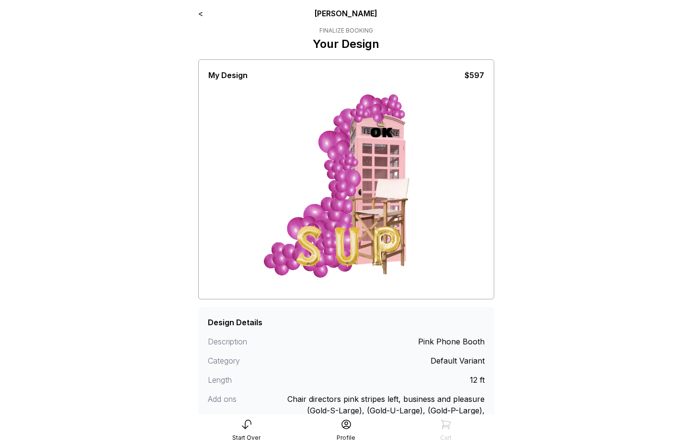
click at [202, 14] on link "<" at bounding box center [200, 14] width 5 height 10
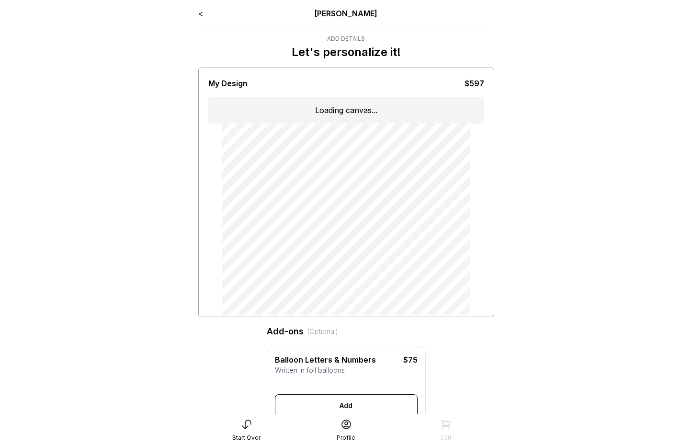
type input "**"
